Goal: Communication & Community: Answer question/provide support

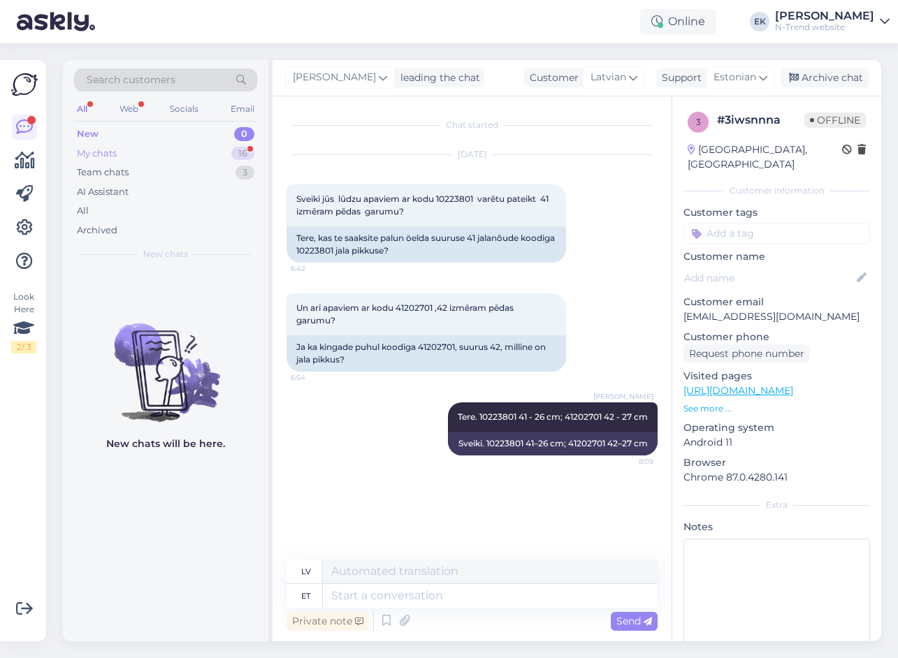
click at [92, 154] on div "My chats" at bounding box center [97, 154] width 40 height 14
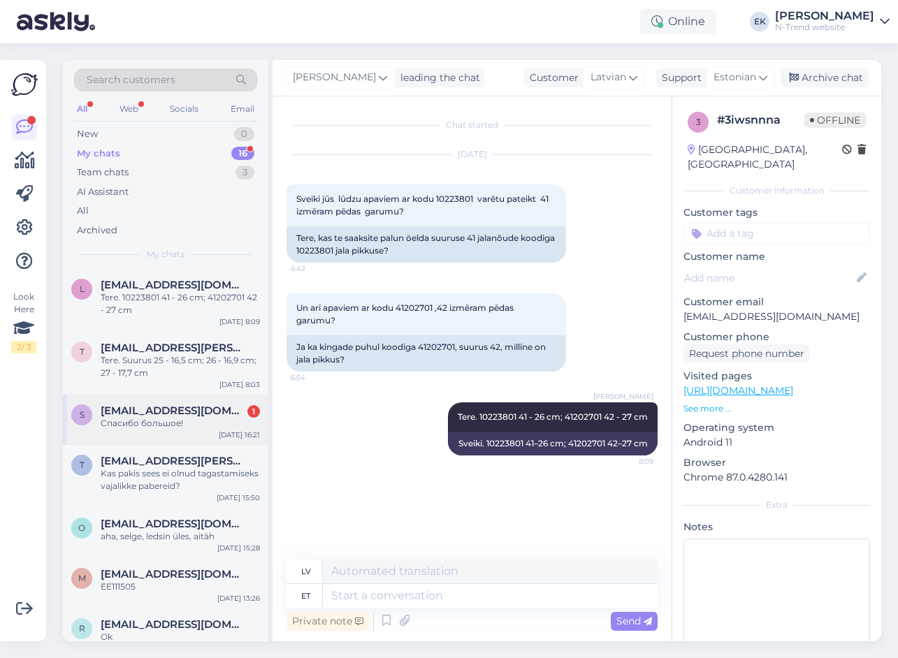
click at [141, 423] on div "Спасибо большое!" at bounding box center [180, 423] width 159 height 13
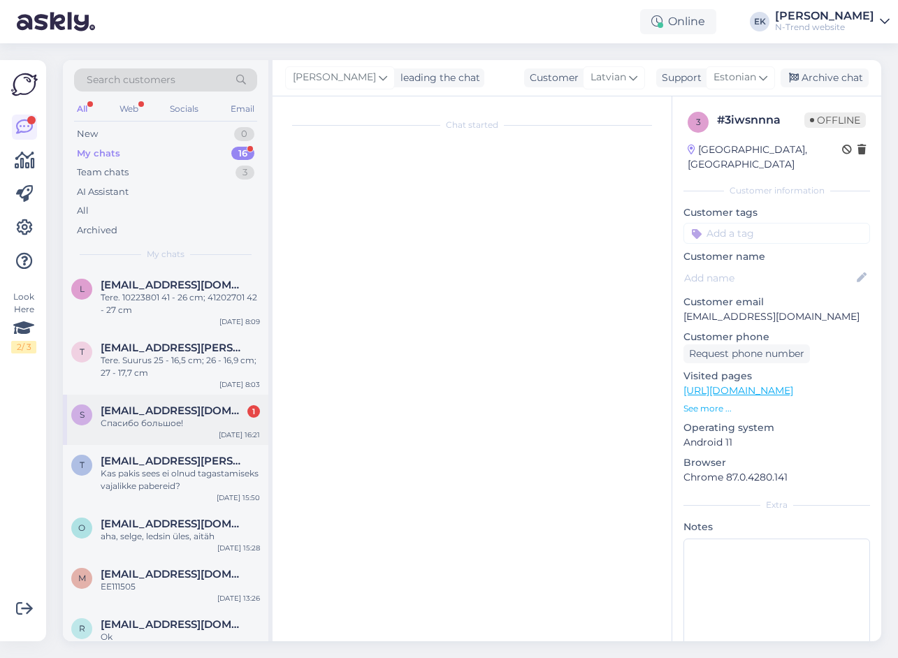
scroll to position [255, 0]
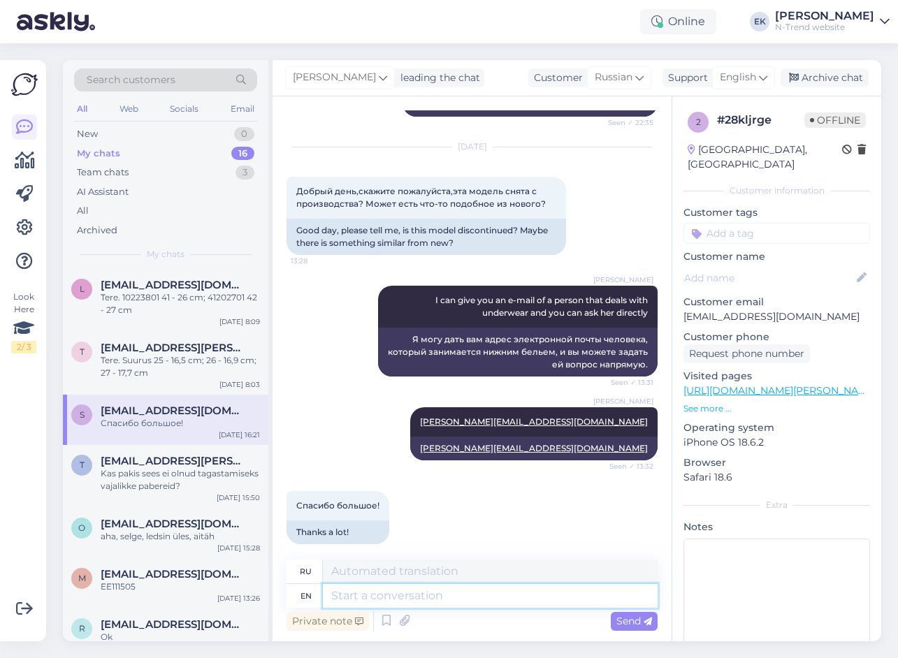
click at [374, 596] on textarea at bounding box center [490, 596] width 335 height 24
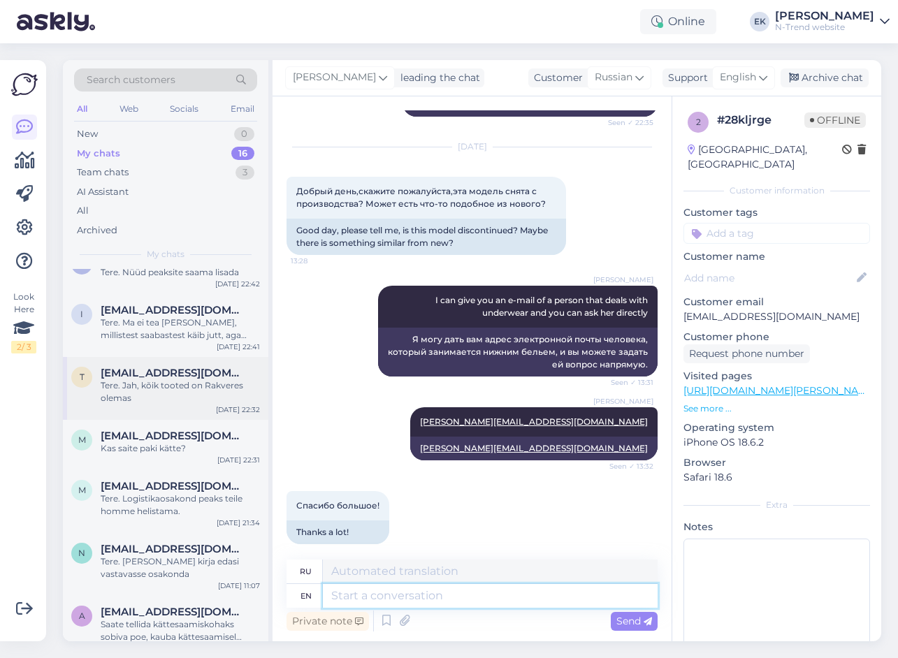
scroll to position [546, 0]
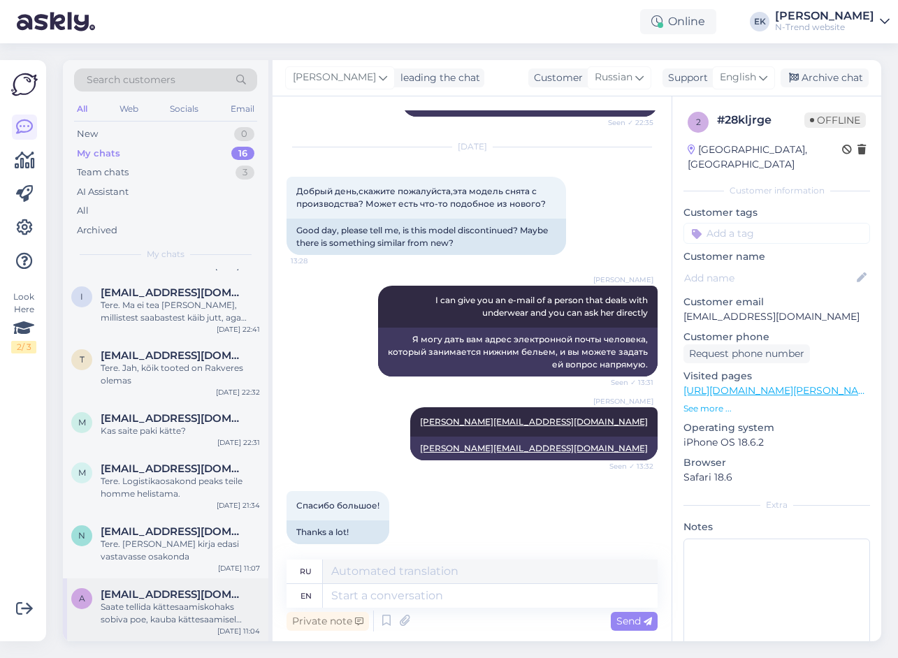
click at [207, 608] on div "Saate tellida kättesaamiskohaks sobiva poe, kauba kättesaamisel proovida ja mit…" at bounding box center [180, 613] width 159 height 25
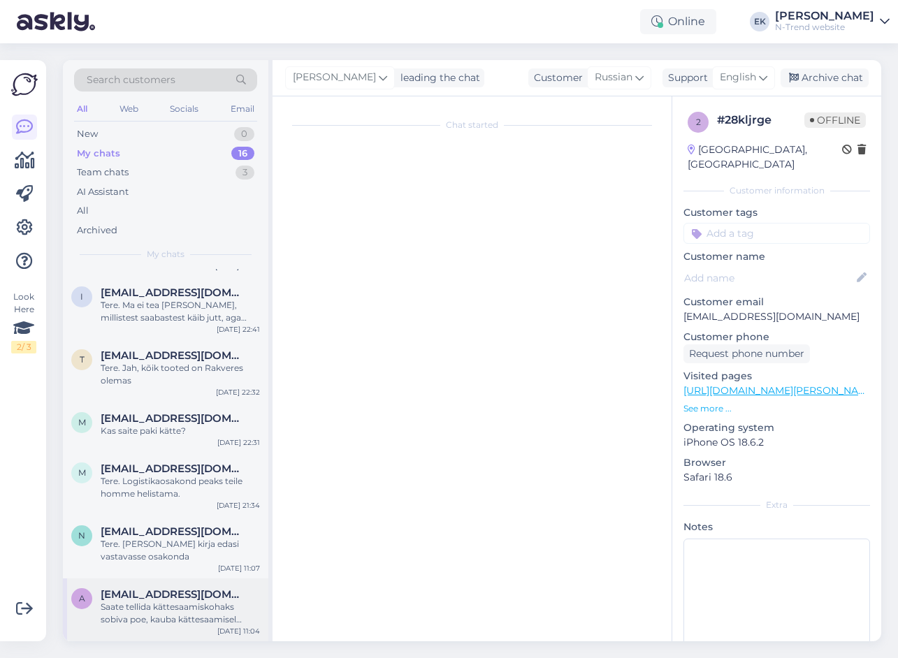
scroll to position [0, 0]
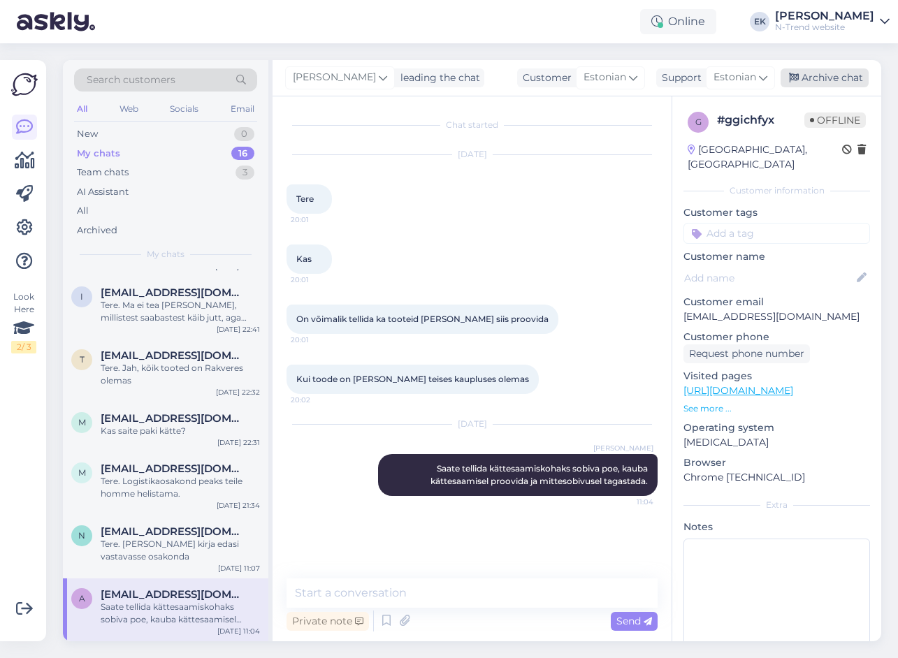
click at [813, 78] on div "Archive chat" at bounding box center [824, 77] width 88 height 19
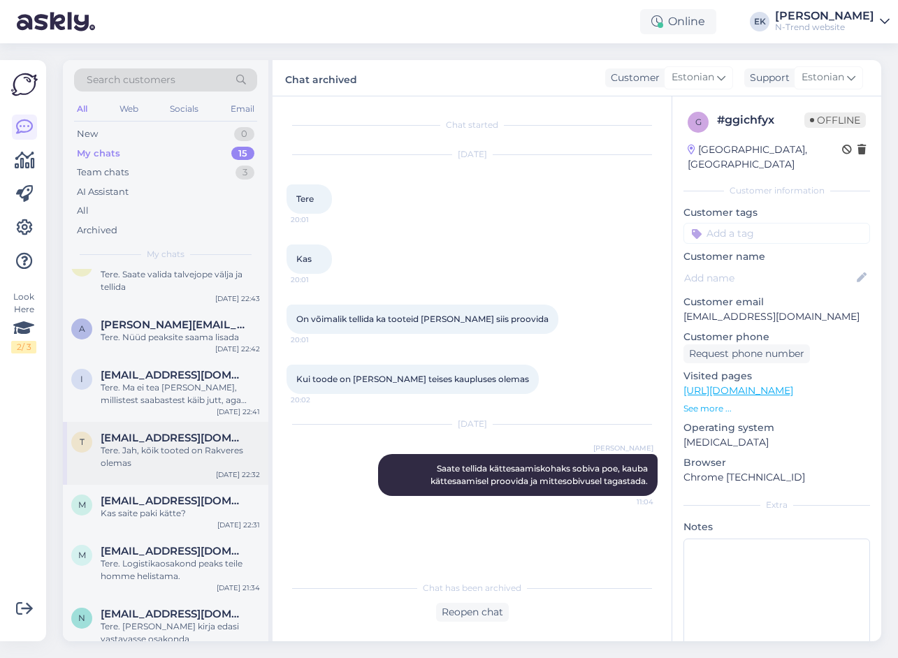
scroll to position [483, 0]
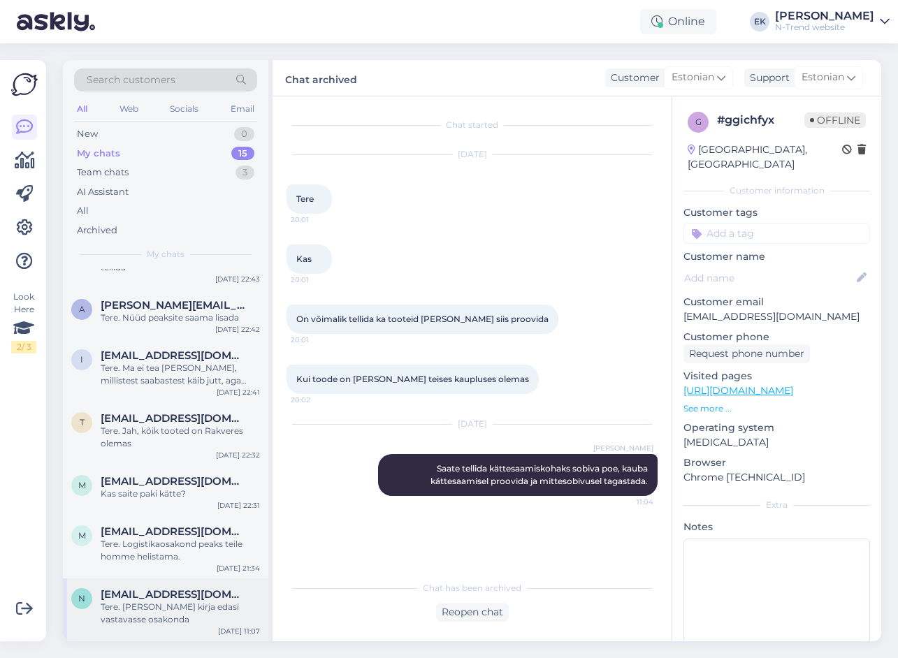
click at [168, 599] on span "[EMAIL_ADDRESS][DOMAIN_NAME]" at bounding box center [173, 594] width 145 height 13
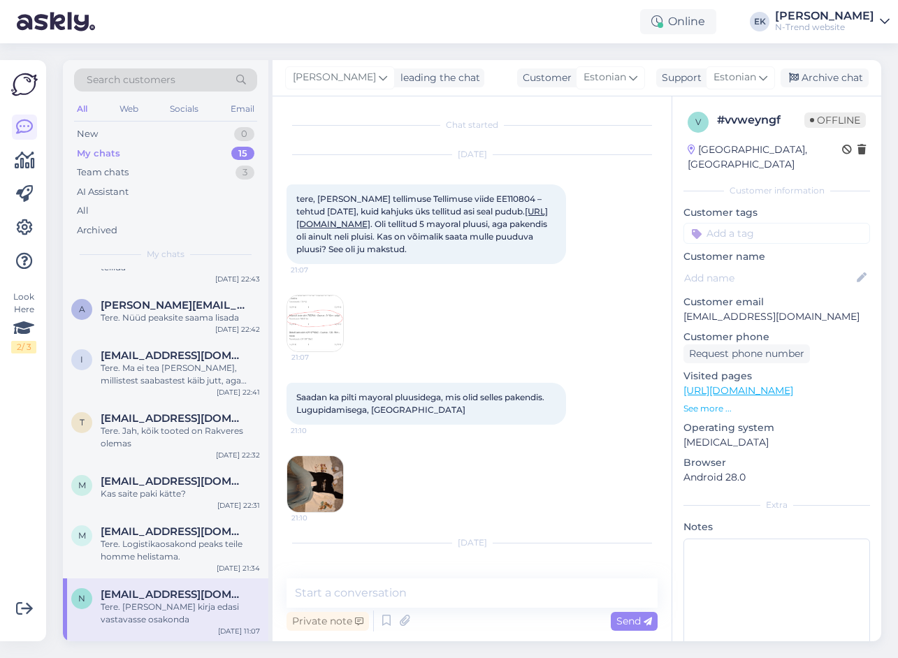
scroll to position [212, 0]
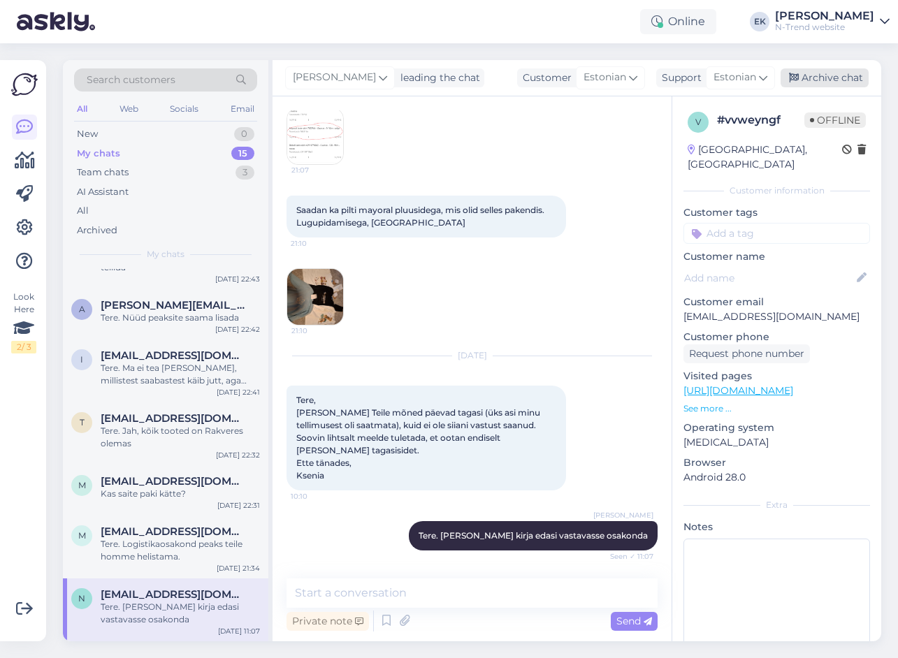
click at [840, 78] on div "Archive chat" at bounding box center [824, 77] width 88 height 19
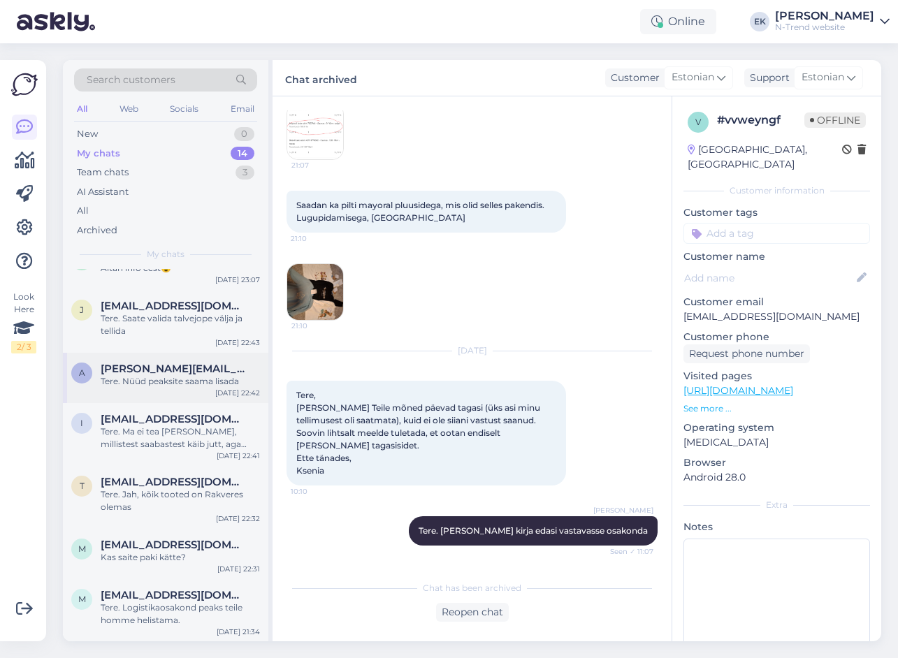
scroll to position [420, 0]
click at [163, 603] on div "Tere. Logistikaosakond peaks teile homme helistama." at bounding box center [180, 613] width 159 height 25
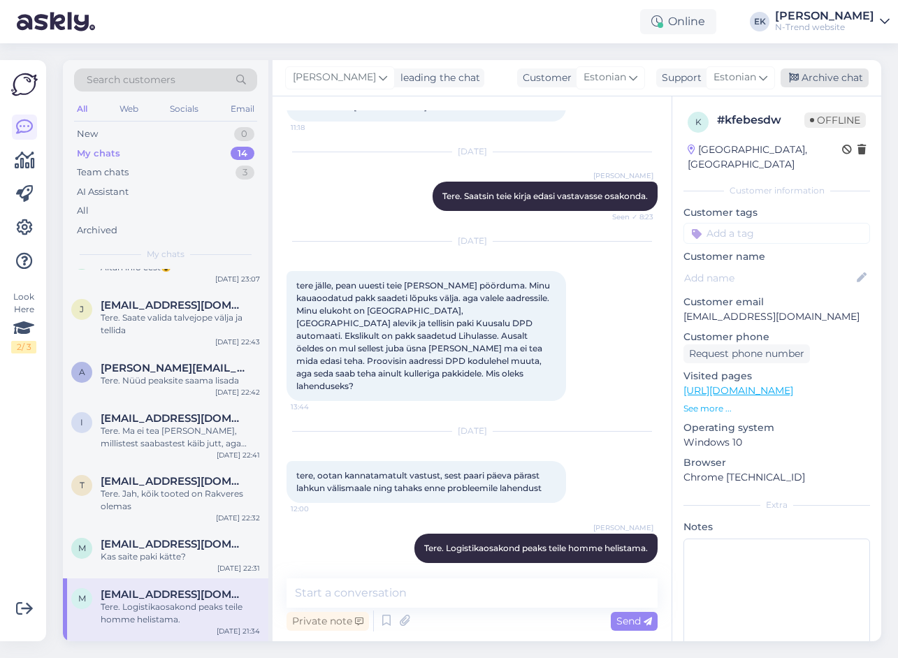
click at [800, 78] on div "Archive chat" at bounding box center [824, 77] width 88 height 19
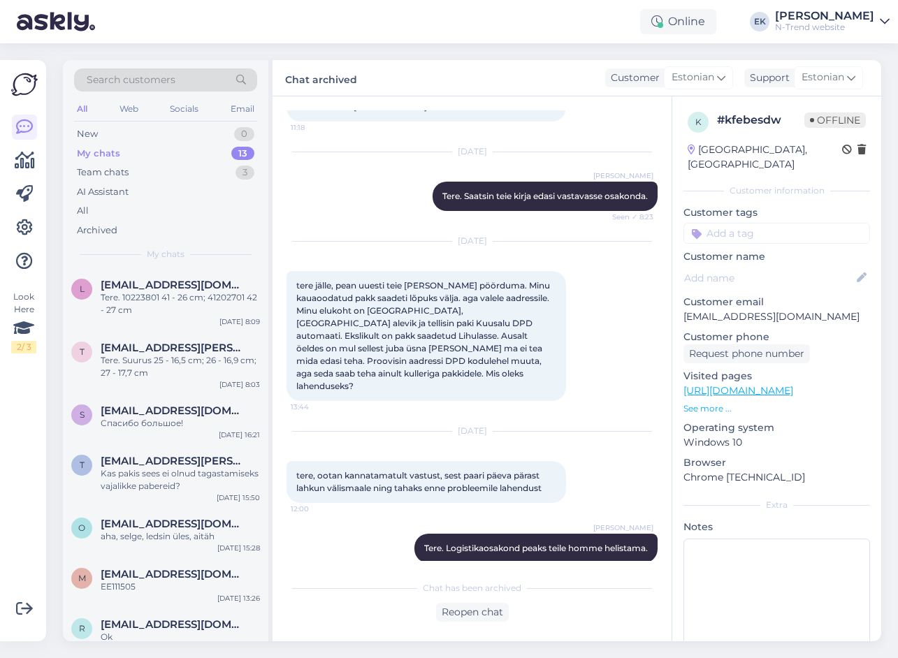
scroll to position [357, 0]
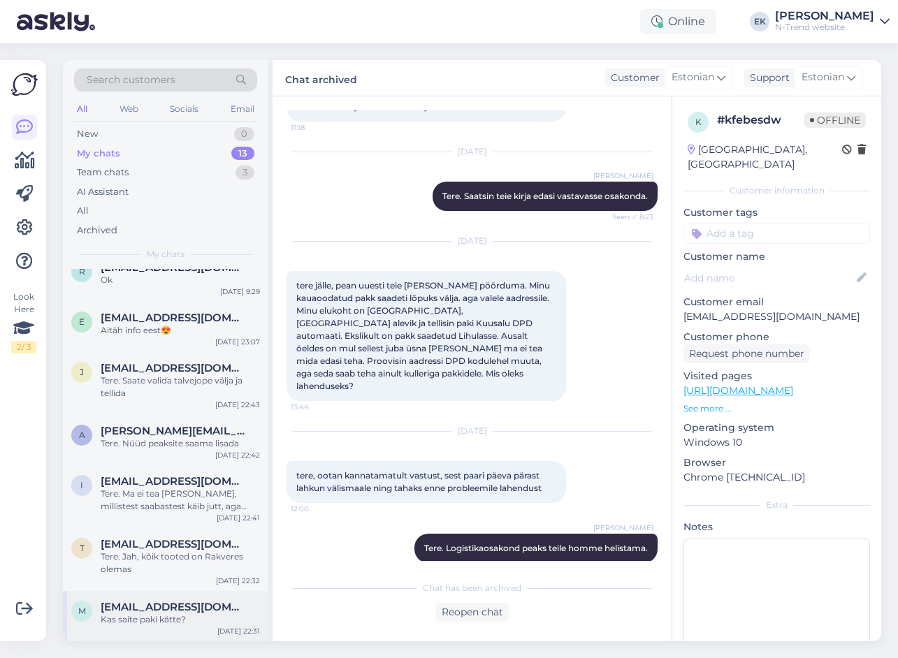
click at [156, 614] on div "Kas saite paki kätte?" at bounding box center [180, 619] width 159 height 13
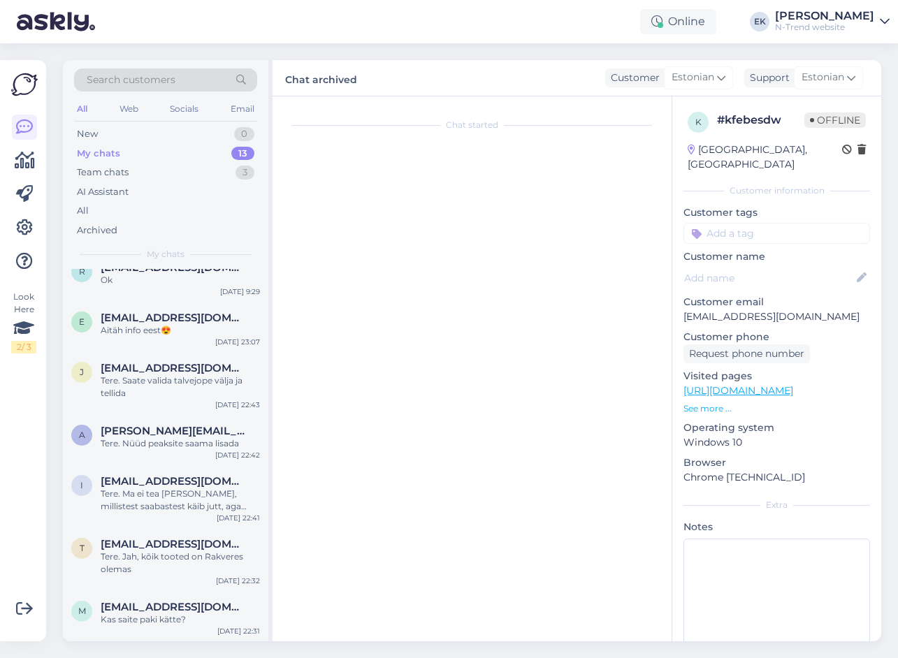
scroll to position [1910, 0]
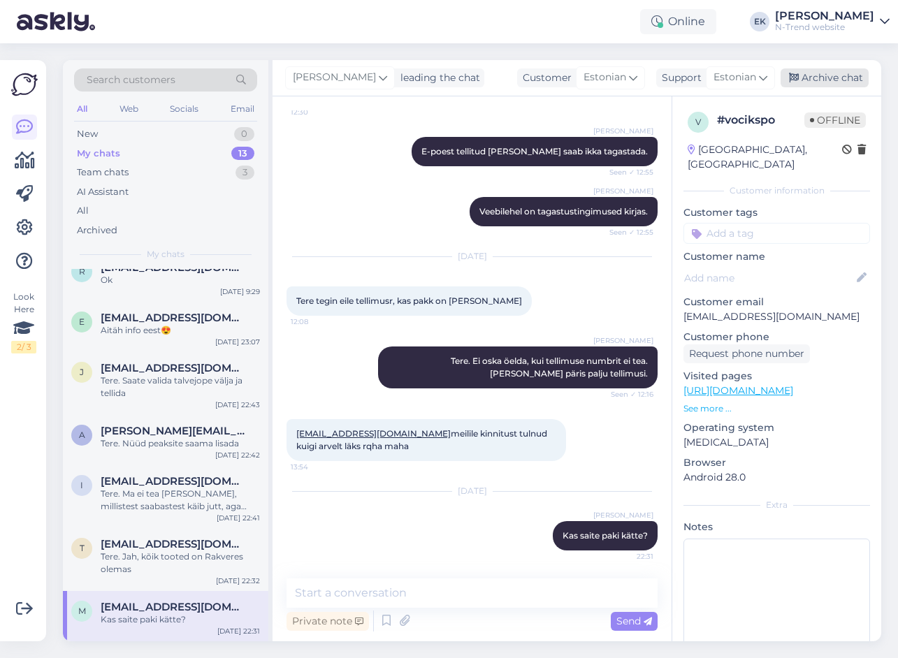
click at [819, 80] on div "Archive chat" at bounding box center [824, 77] width 88 height 19
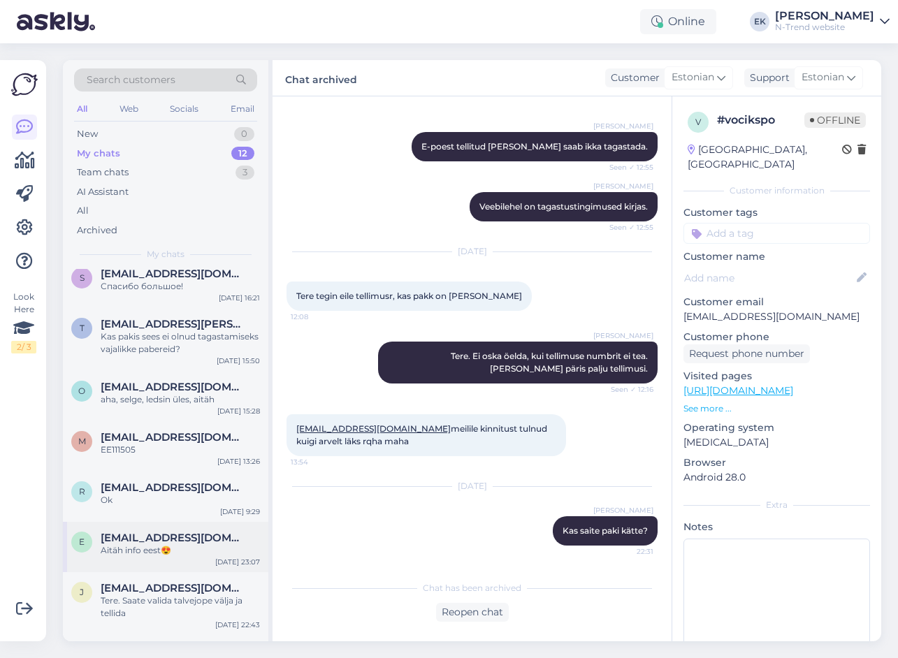
scroll to position [307, 0]
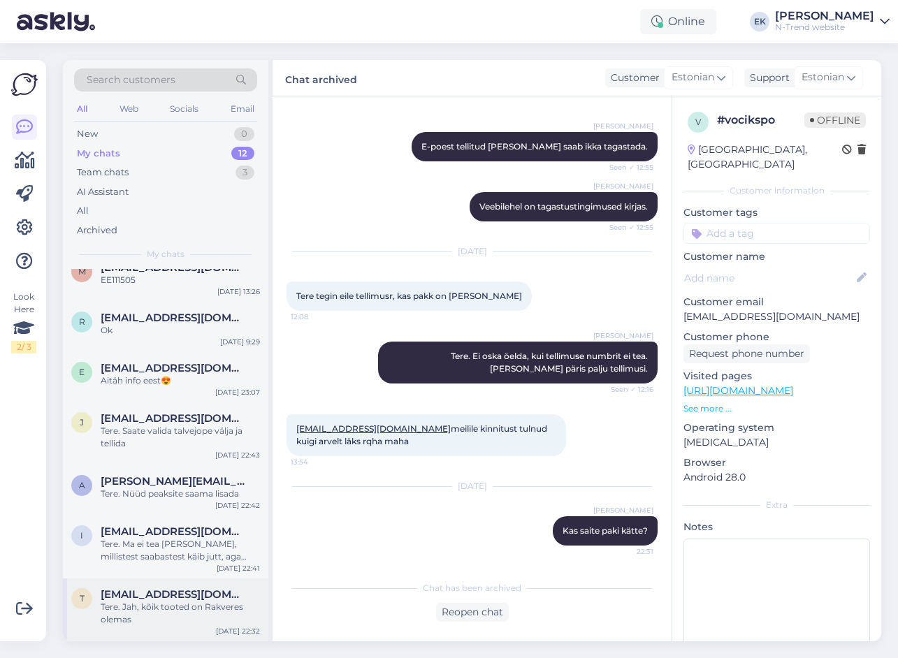
click at [166, 609] on div "Tere. Jah, kõik tooted on Rakveres olemas" at bounding box center [180, 613] width 159 height 25
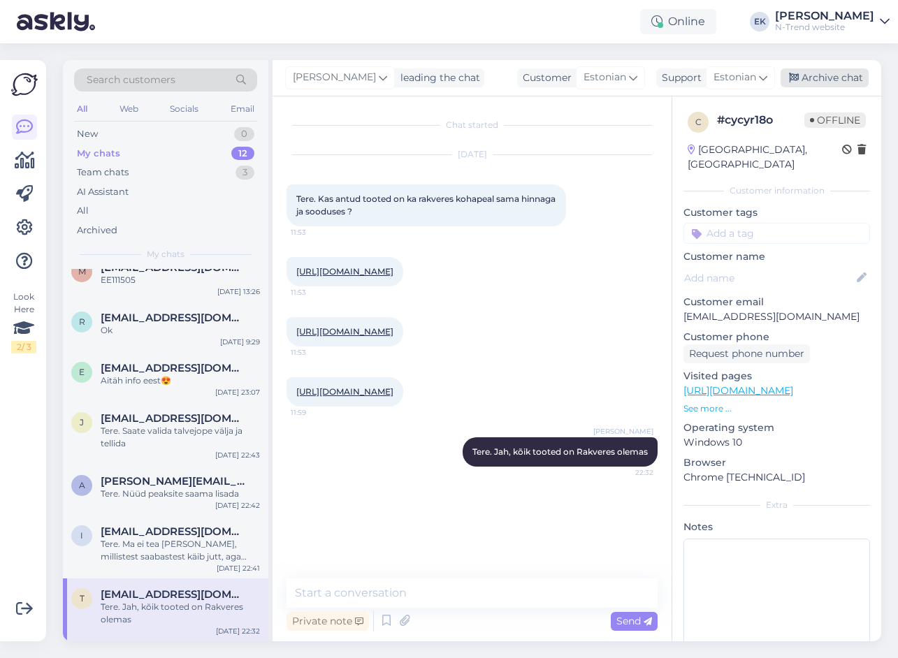
click at [805, 79] on div "Archive chat" at bounding box center [824, 77] width 88 height 19
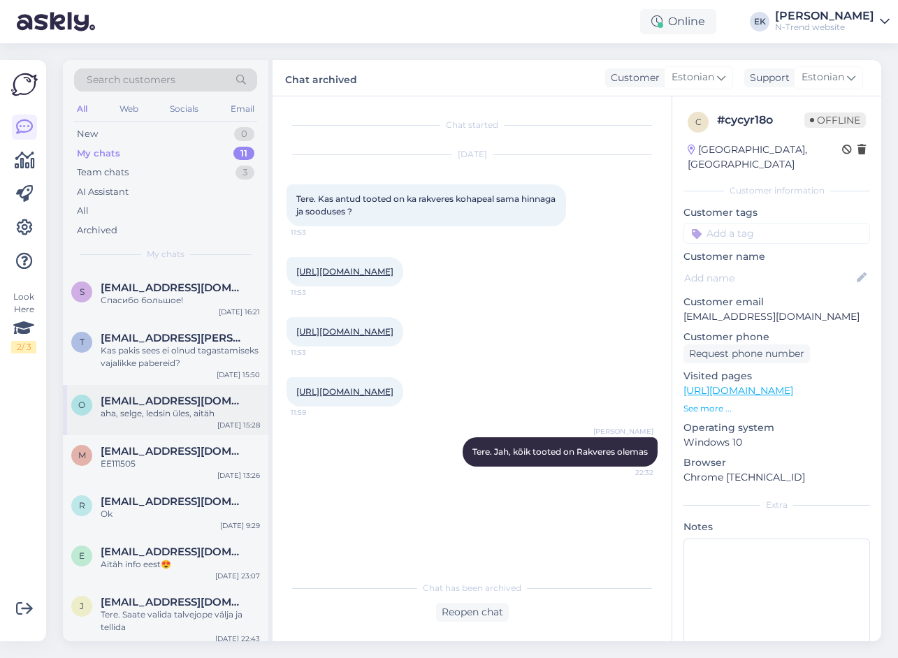
scroll to position [244, 0]
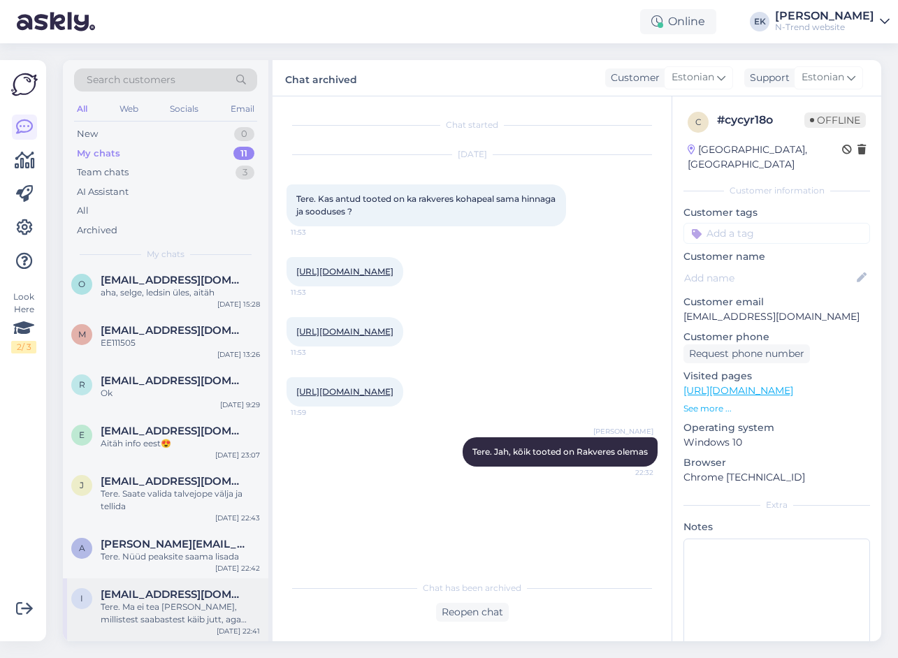
click at [159, 603] on div "Tere. Ma ei tea [PERSON_NAME], millistest saabastest käib jutt, aga võimalik, e…" at bounding box center [180, 613] width 159 height 25
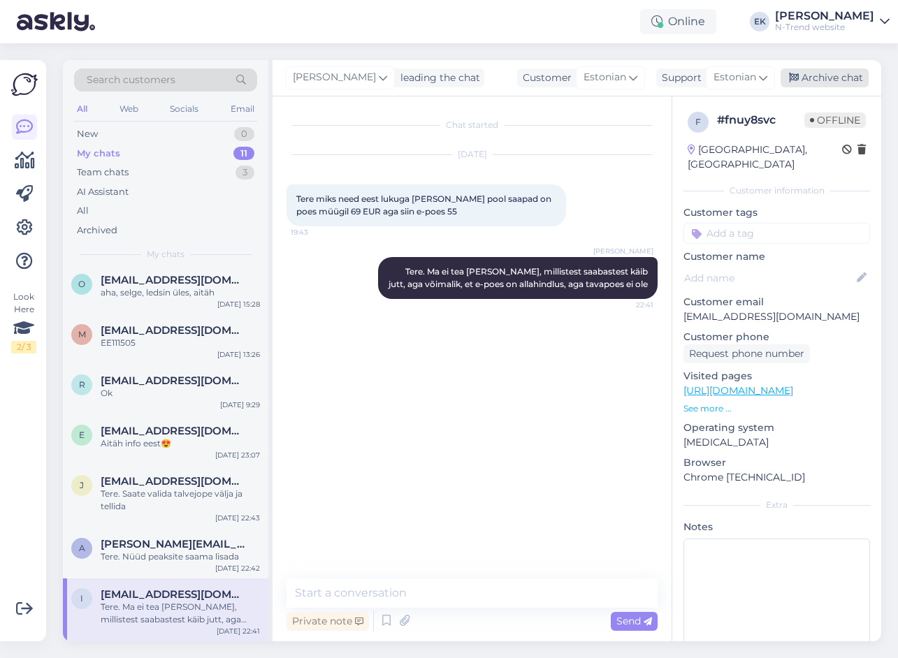
click at [811, 83] on div "Archive chat" at bounding box center [824, 77] width 88 height 19
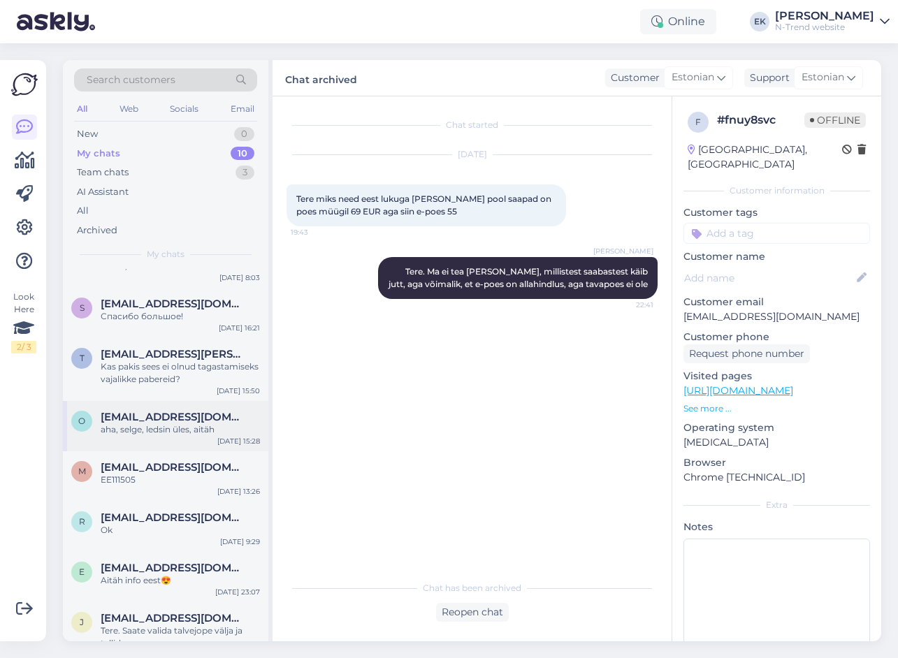
scroll to position [181, 0]
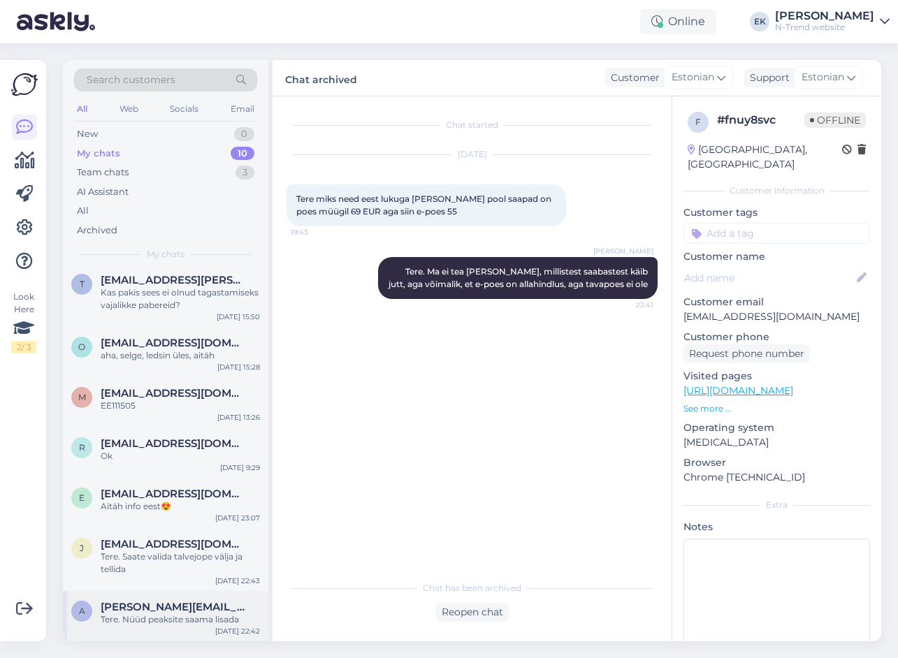
click at [158, 622] on div "Tere. Nüüd peaksite saama lisada" at bounding box center [180, 619] width 159 height 13
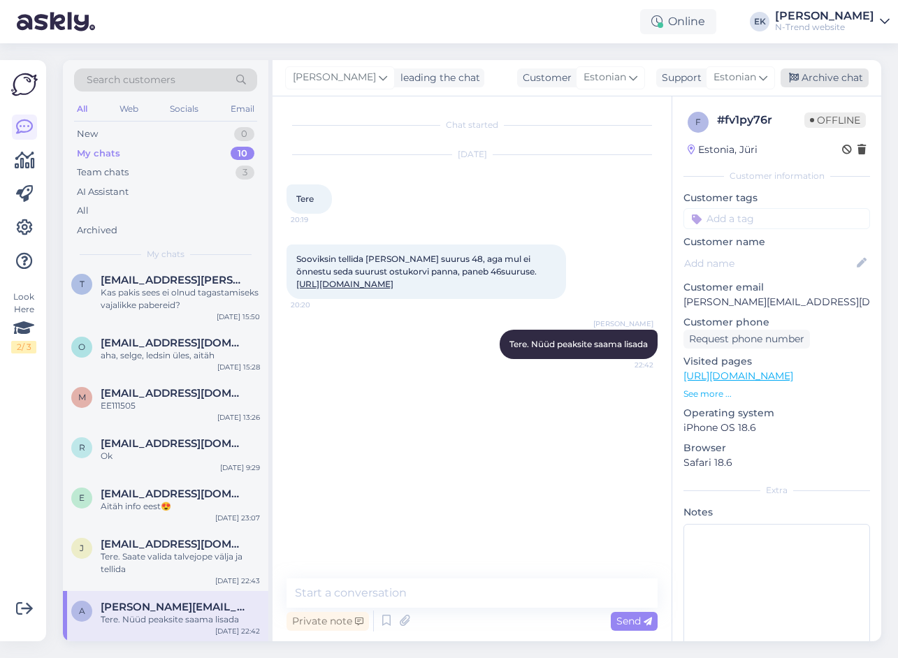
click at [809, 73] on div "Archive chat" at bounding box center [824, 77] width 88 height 19
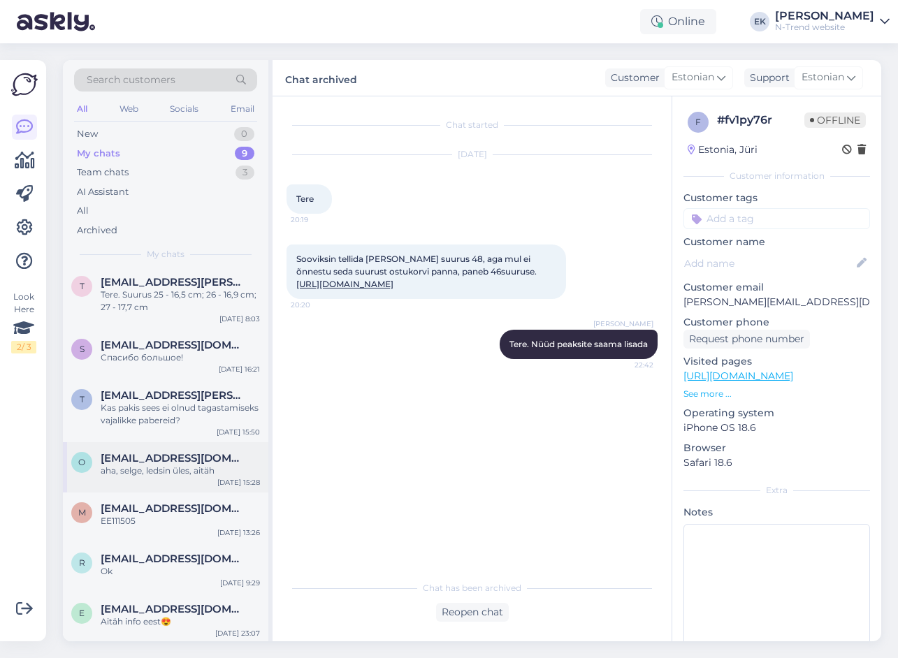
scroll to position [131, 0]
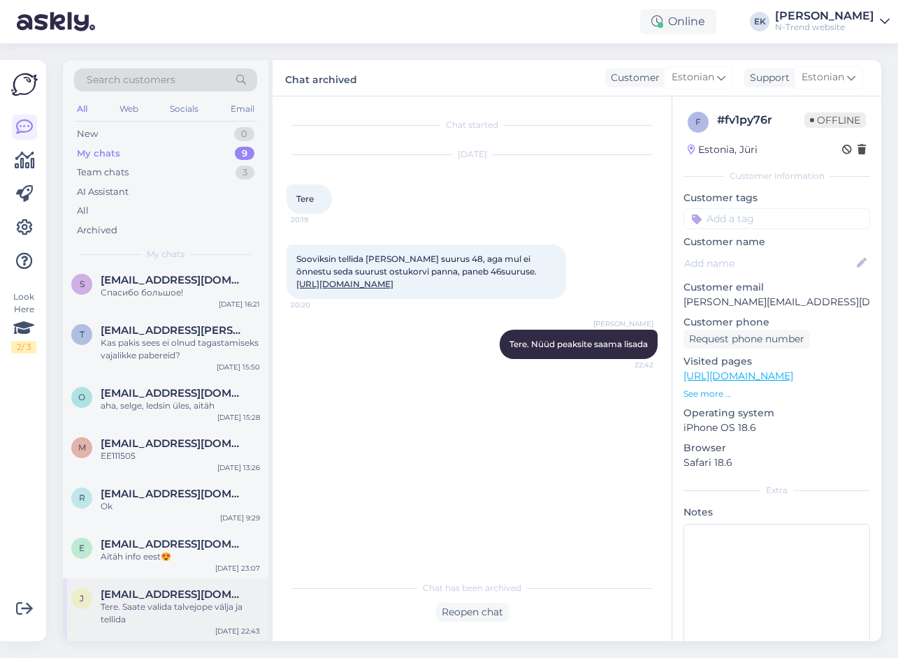
click at [141, 603] on div "Tere. Saate valida talvejope välja ja tellida" at bounding box center [180, 613] width 159 height 25
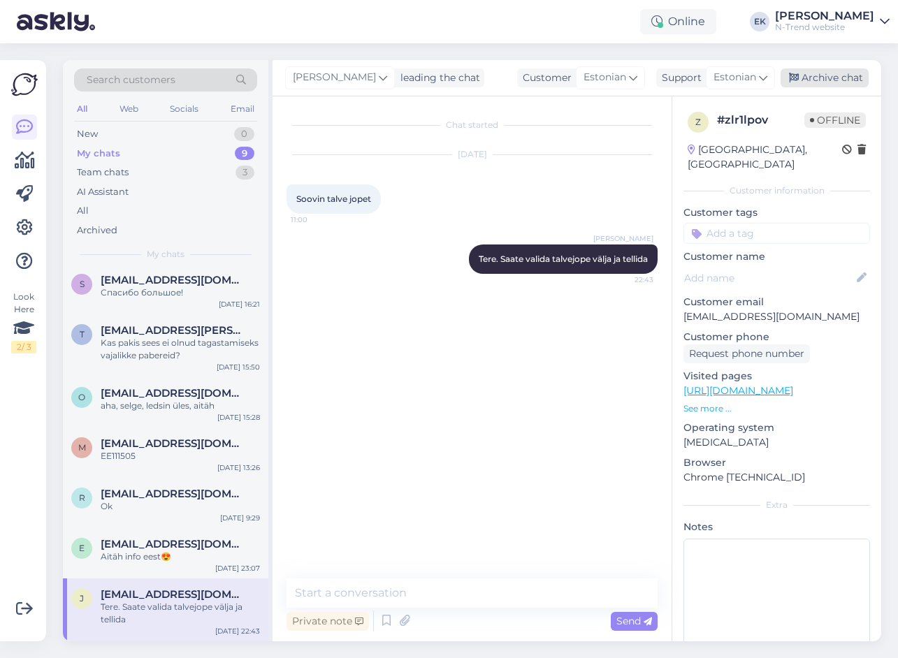
click at [797, 77] on icon at bounding box center [794, 78] width 10 height 10
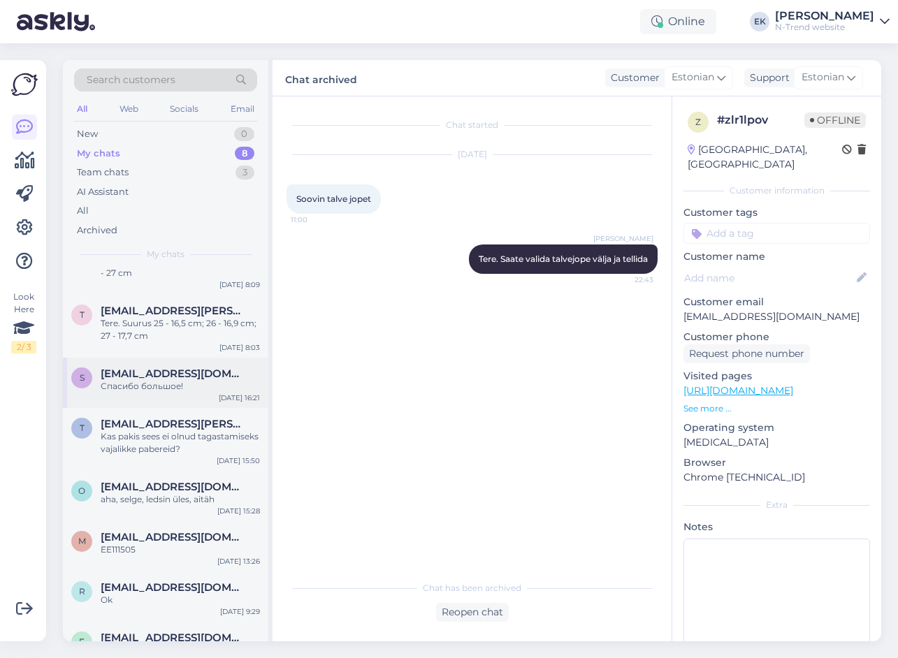
scroll to position [68, 0]
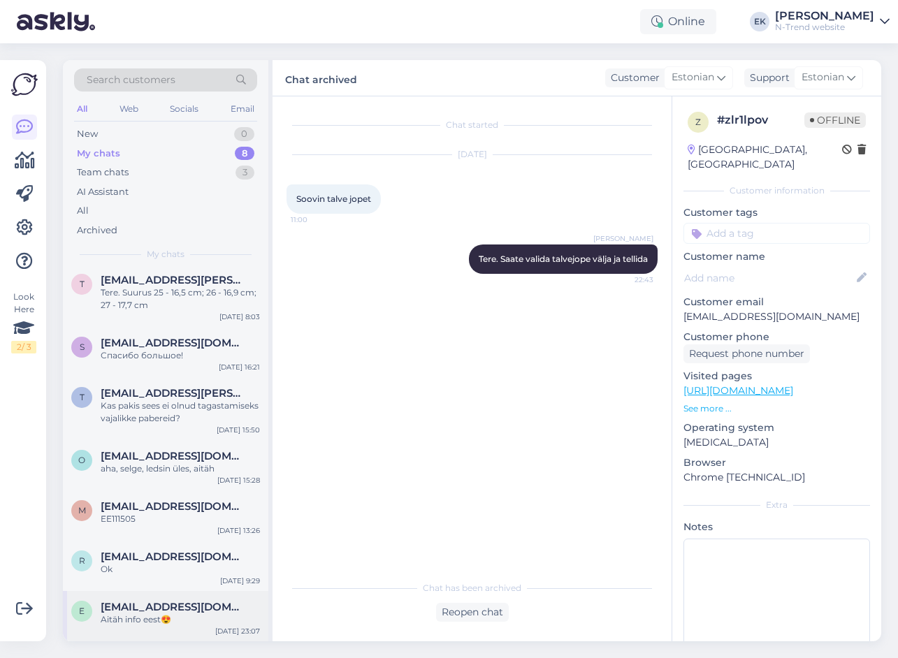
click at [167, 620] on div "Aitäh info eest😍" at bounding box center [180, 619] width 159 height 13
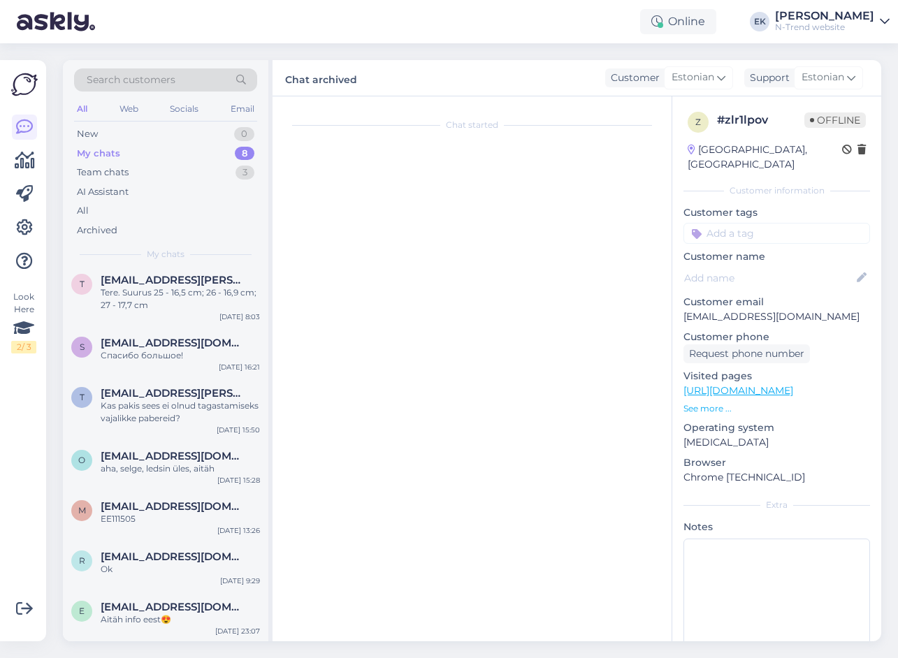
scroll to position [2385, 0]
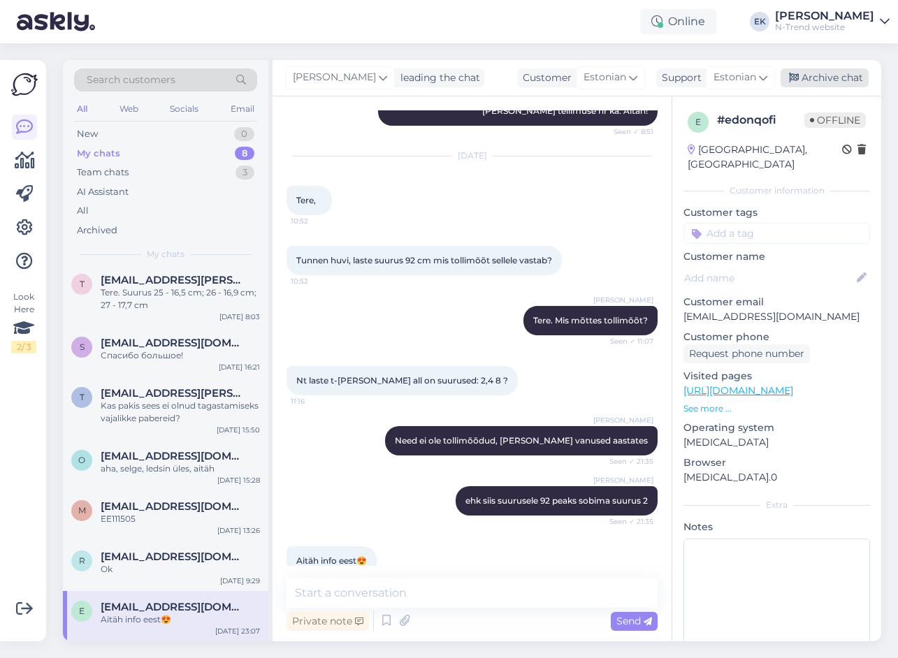
click at [826, 78] on div "Archive chat" at bounding box center [824, 77] width 88 height 19
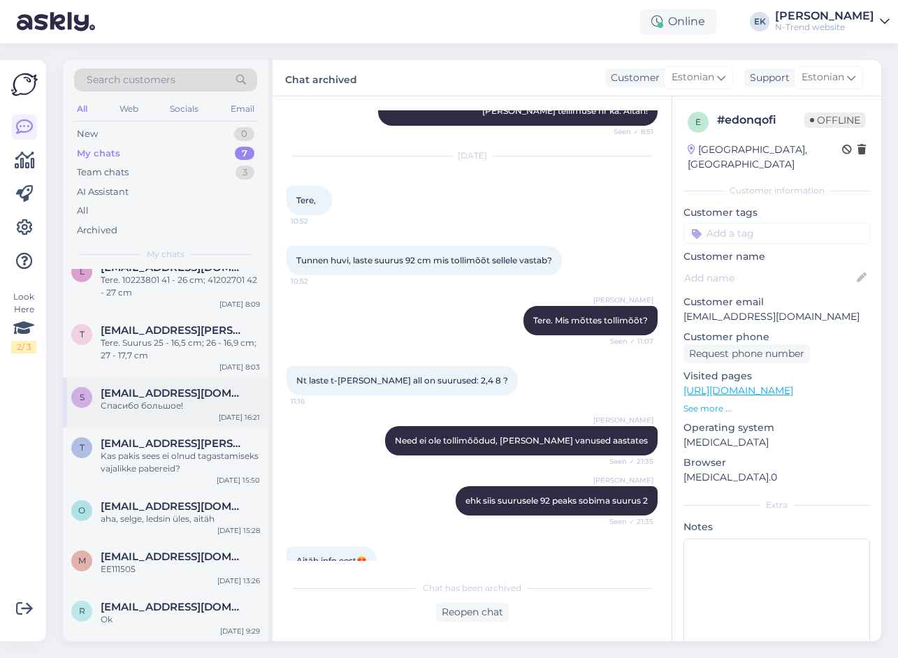
scroll to position [0, 0]
